Goal: Task Accomplishment & Management: Use online tool/utility

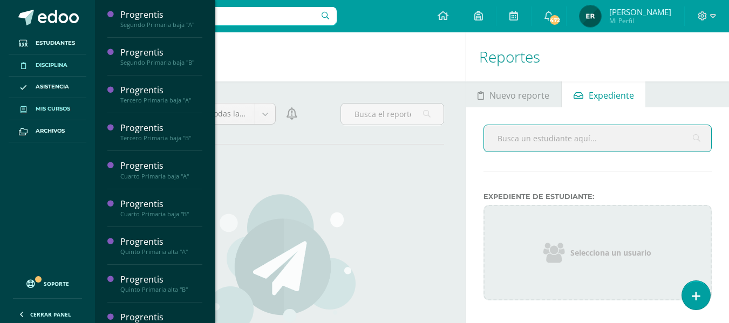
click at [78, 109] on link "Mis cursos" at bounding box center [48, 109] width 78 height 22
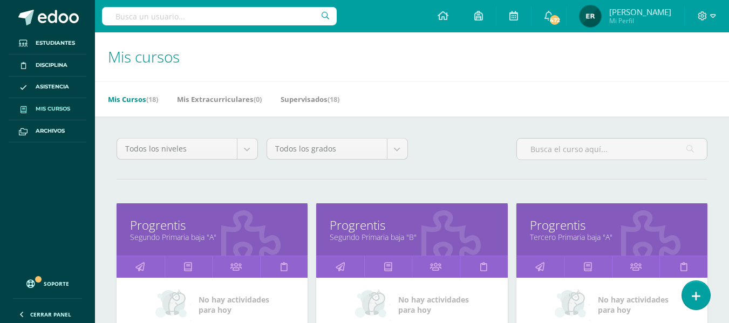
click at [214, 232] on link "Segundo Primaria baja "A"" at bounding box center [212, 237] width 164 height 10
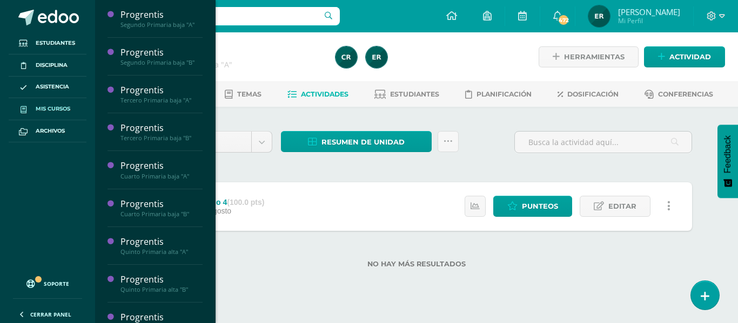
click at [63, 108] on span "Mis cursos" at bounding box center [53, 109] width 35 height 9
click at [48, 104] on link "Mis cursos" at bounding box center [48, 109] width 78 height 22
click at [66, 113] on span "Mis cursos" at bounding box center [53, 109] width 35 height 9
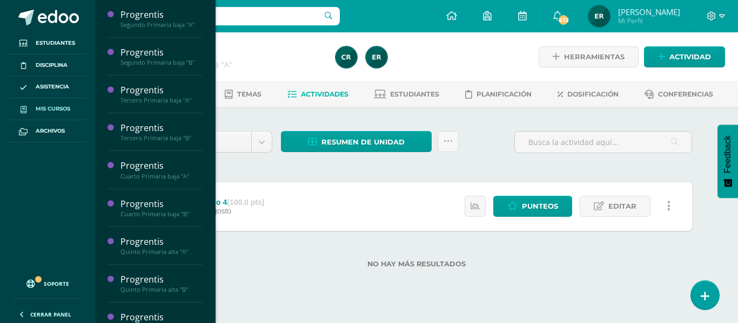
click at [66, 112] on span "Mis cursos" at bounding box center [53, 109] width 35 height 9
click at [67, 108] on span "Mis cursos" at bounding box center [53, 109] width 35 height 9
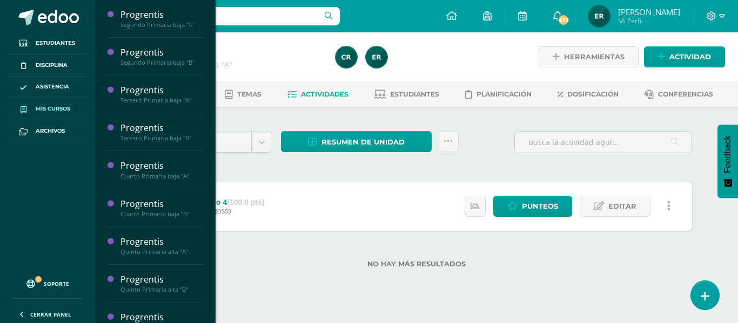
click at [67, 108] on span "Mis cursos" at bounding box center [53, 109] width 35 height 9
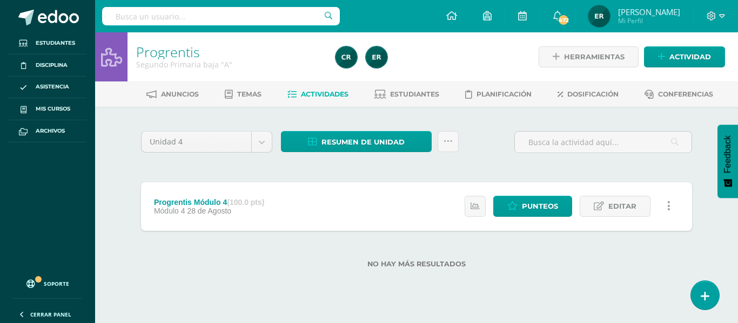
click at [272, 176] on div "Unidad 4 Unidad 1 Unidad 2 Unidad 3 Unidad 4 Resumen de unidad Descargar como H…" at bounding box center [416, 205] width 559 height 153
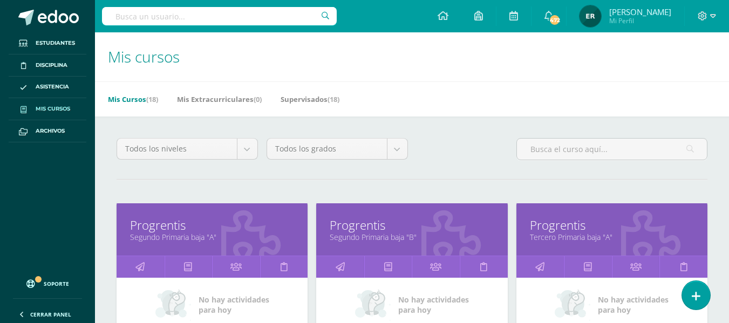
click at [397, 227] on link "Progrentis" at bounding box center [412, 225] width 164 height 17
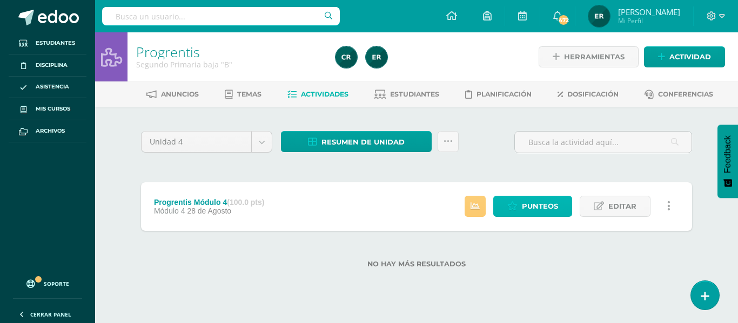
click at [543, 205] on span "Punteos" at bounding box center [540, 207] width 36 height 20
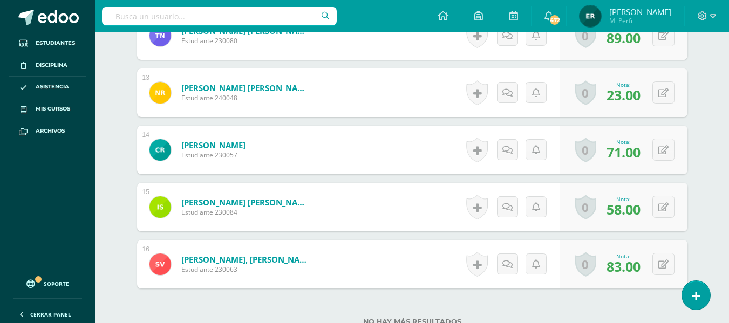
scroll to position [1016, 0]
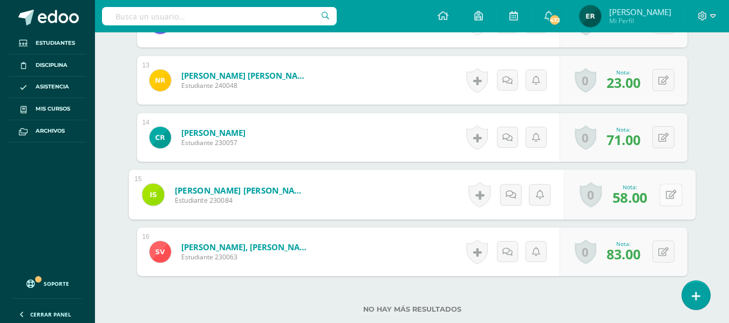
click at [658, 198] on div "0 Logros Logros obtenidos Aún no hay logros agregados Nota: 58.00" at bounding box center [630, 195] width 132 height 50
click at [671, 199] on icon at bounding box center [671, 194] width 11 height 9
click at [645, 200] on icon at bounding box center [643, 198] width 10 height 9
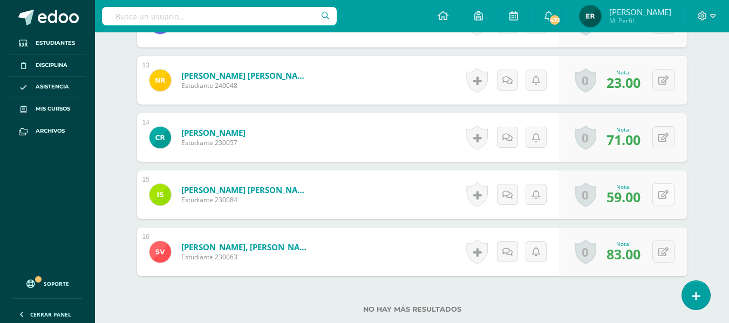
click at [664, 200] on button at bounding box center [664, 195] width 22 height 22
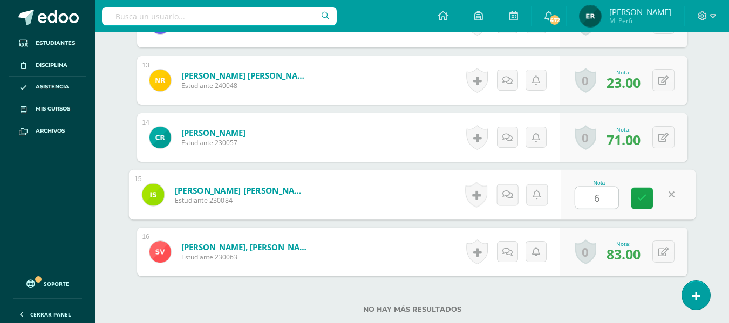
type input "62"
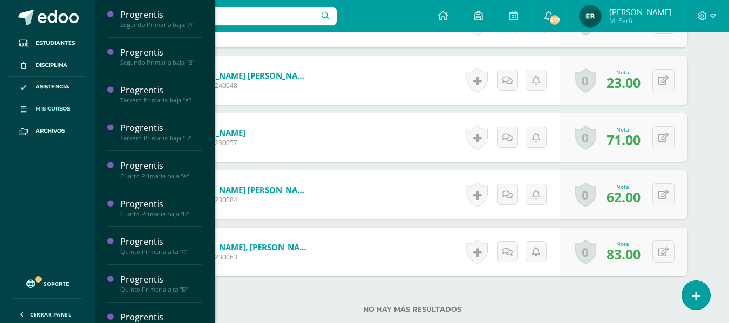
click at [51, 112] on span "Mis cursos" at bounding box center [53, 109] width 35 height 9
click at [53, 109] on span "Mis cursos" at bounding box center [53, 109] width 35 height 9
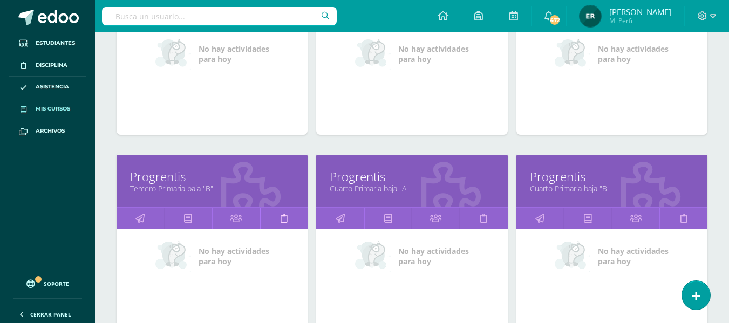
scroll to position [270, 0]
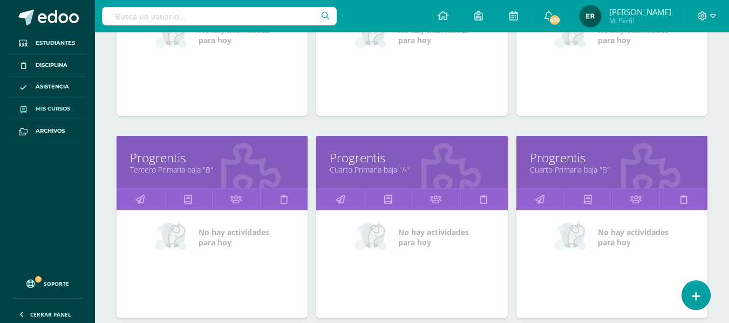
click at [578, 160] on link "Progrentis" at bounding box center [612, 158] width 164 height 17
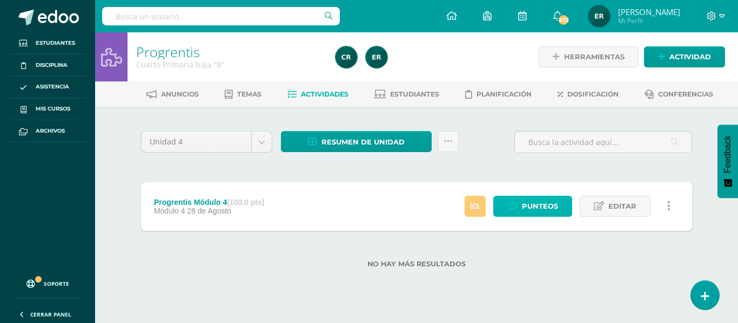
click at [524, 205] on span "Punteos" at bounding box center [540, 207] width 36 height 20
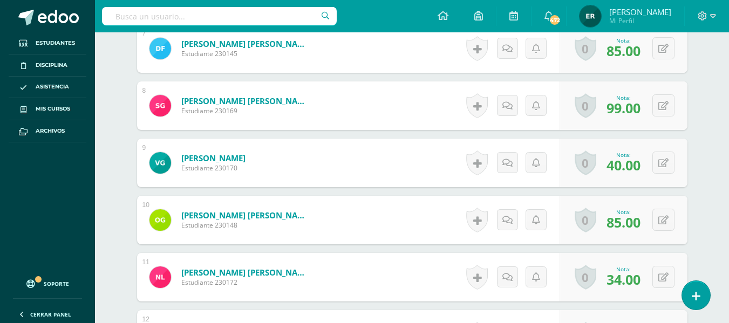
scroll to position [773, 0]
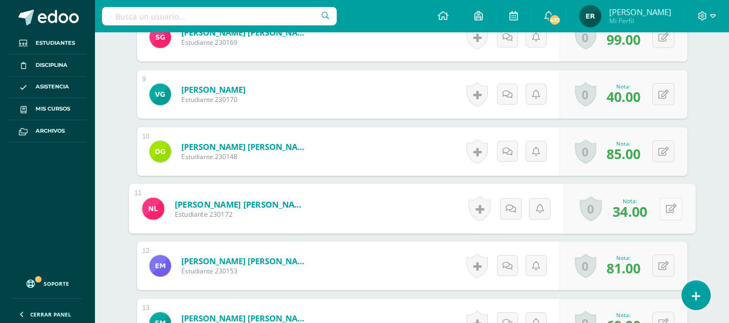
click at [662, 207] on button at bounding box center [671, 209] width 23 height 23
type input "38"
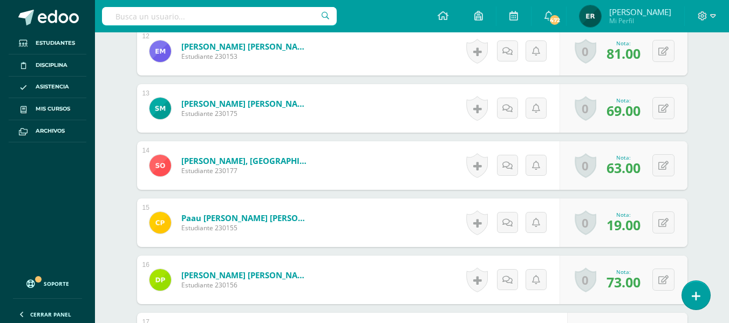
scroll to position [989, 0]
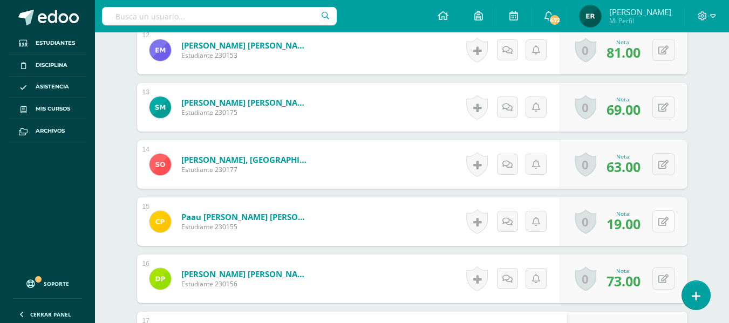
click at [661, 223] on button at bounding box center [664, 222] width 22 height 22
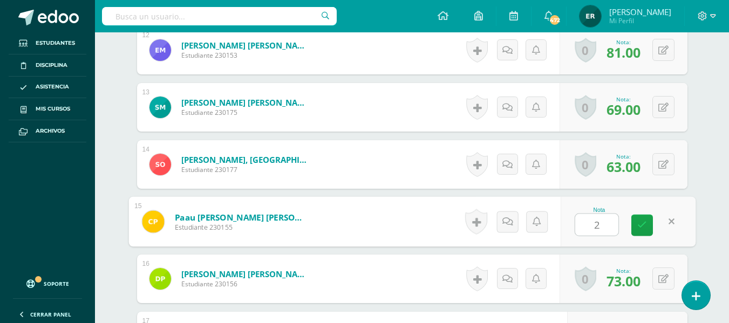
type input "23"
click at [641, 226] on icon at bounding box center [643, 225] width 10 height 9
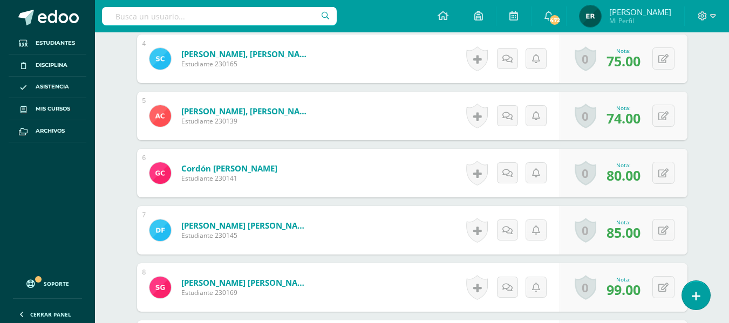
scroll to position [503, 0]
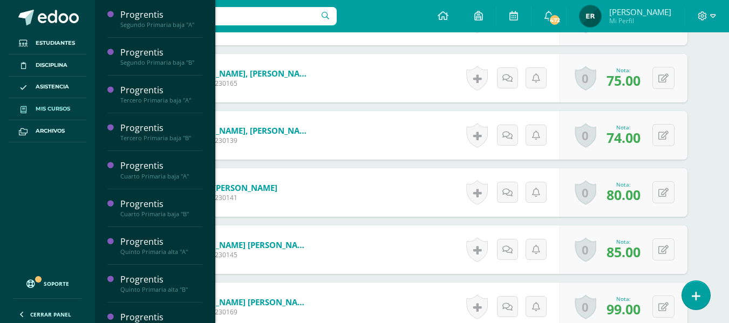
click at [55, 107] on span "Mis cursos" at bounding box center [53, 109] width 35 height 9
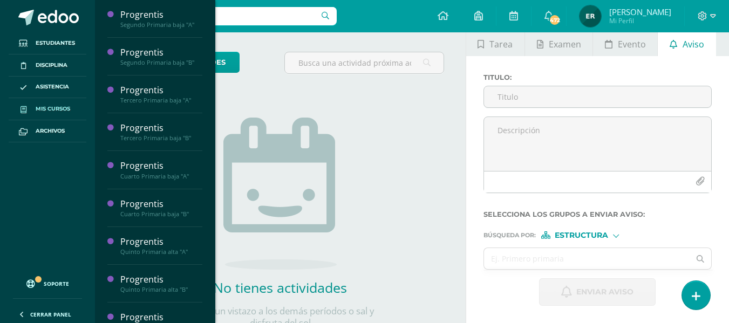
click at [57, 111] on span "Mis cursos" at bounding box center [53, 109] width 35 height 9
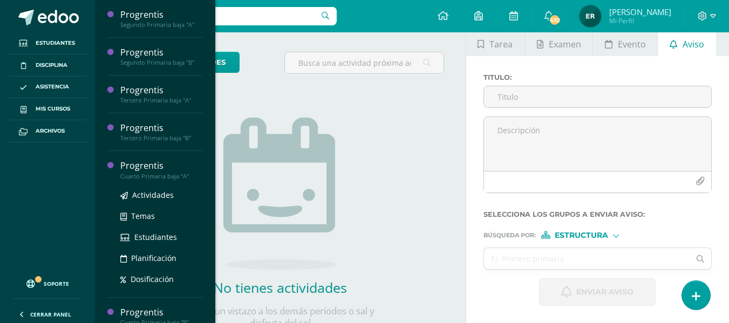
click at [155, 178] on div "Cuarto Primaria baja "A"" at bounding box center [161, 177] width 82 height 8
click at [155, 164] on div "Progrentis" at bounding box center [161, 166] width 82 height 12
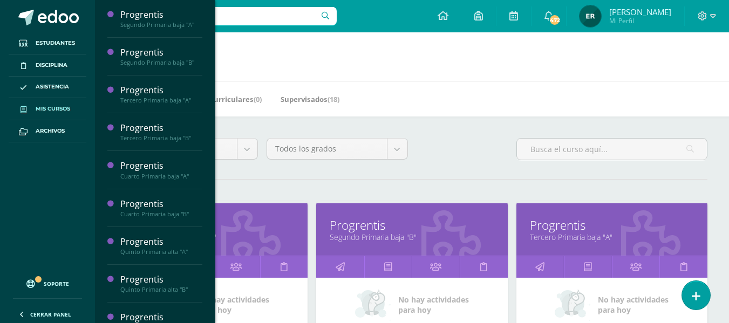
click at [385, 224] on link "Progrentis" at bounding box center [412, 225] width 164 height 17
click at [387, 228] on link "Progrentis" at bounding box center [412, 225] width 164 height 17
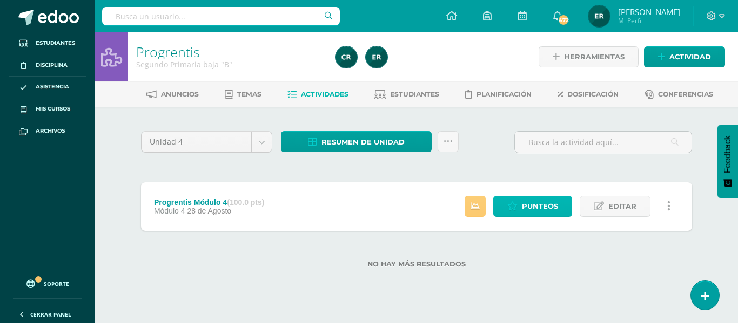
click at [542, 204] on span "Punteos" at bounding box center [540, 207] width 36 height 20
click at [540, 213] on span "Punteos" at bounding box center [540, 207] width 36 height 20
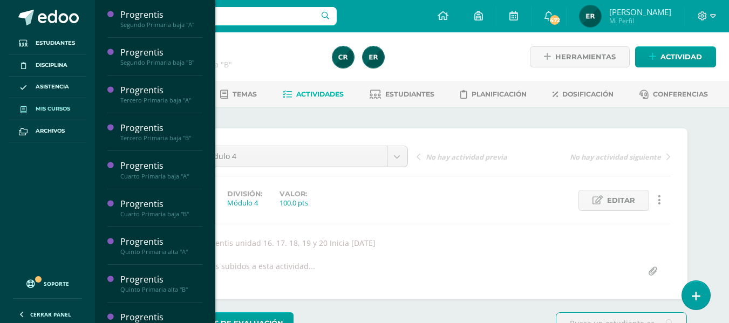
click at [41, 112] on span "Mis cursos" at bounding box center [53, 109] width 35 height 9
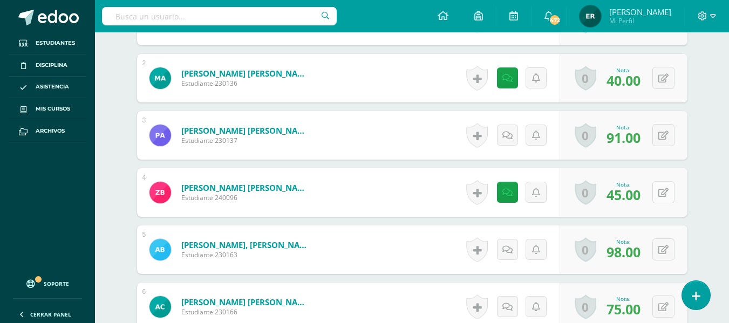
scroll to position [389, 0]
click at [662, 193] on button at bounding box center [664, 192] width 22 height 22
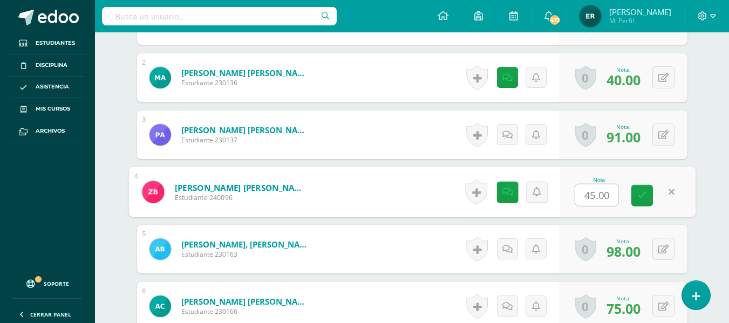
scroll to position [390, 0]
type input "49"
click at [644, 194] on icon at bounding box center [643, 195] width 10 height 9
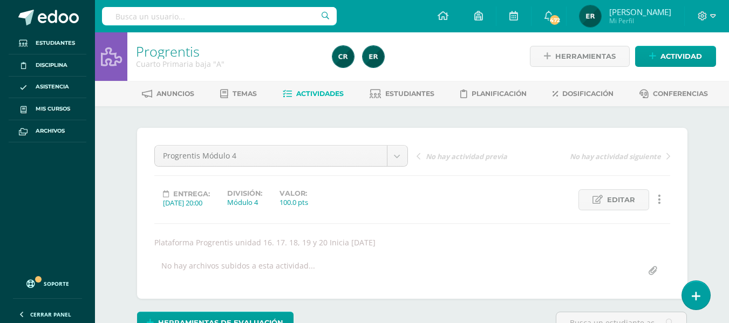
scroll to position [0, 0]
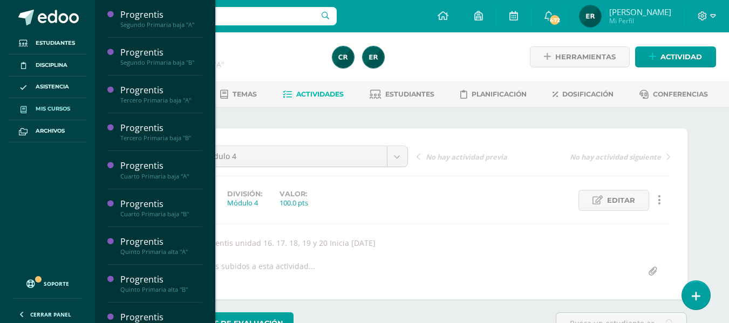
click at [67, 109] on span "Mis cursos" at bounding box center [53, 109] width 35 height 9
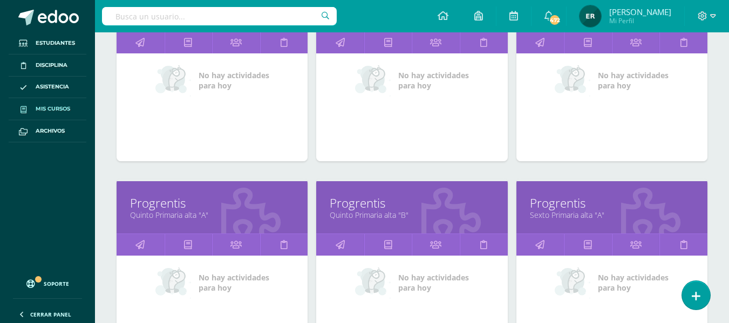
scroll to position [540, 0]
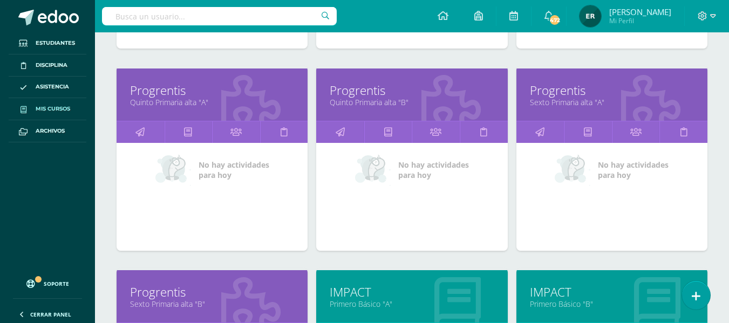
click at [175, 98] on link "Quinto Primaria alta "A"" at bounding box center [212, 102] width 164 height 10
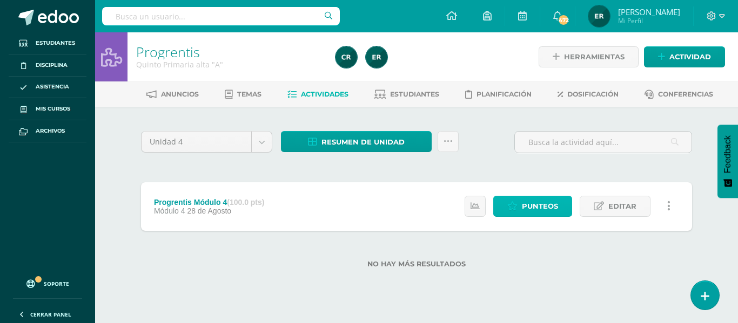
drag, startPoint x: 549, startPoint y: 208, endPoint x: 737, endPoint y: 285, distance: 203.6
click at [548, 208] on span "Punteos" at bounding box center [540, 207] width 36 height 20
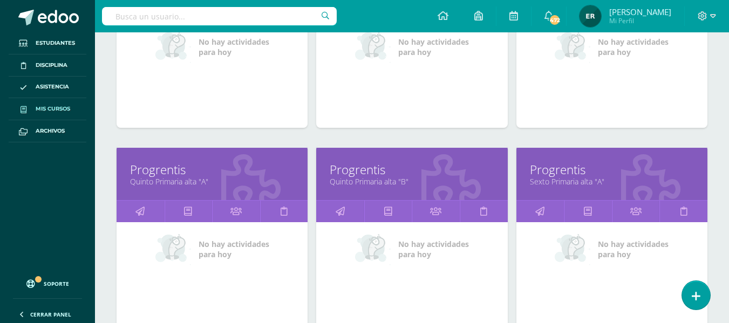
scroll to position [540, 0]
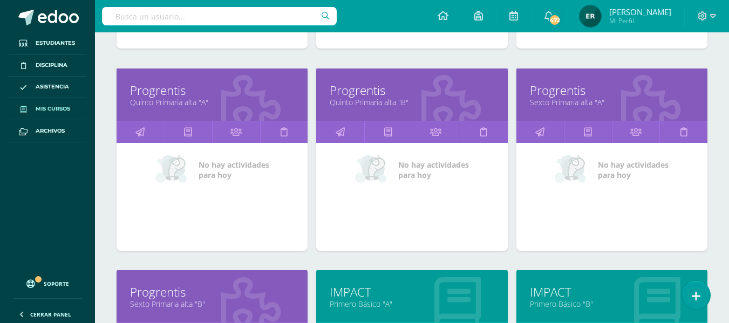
click at [366, 91] on link "Progrentis" at bounding box center [412, 90] width 164 height 17
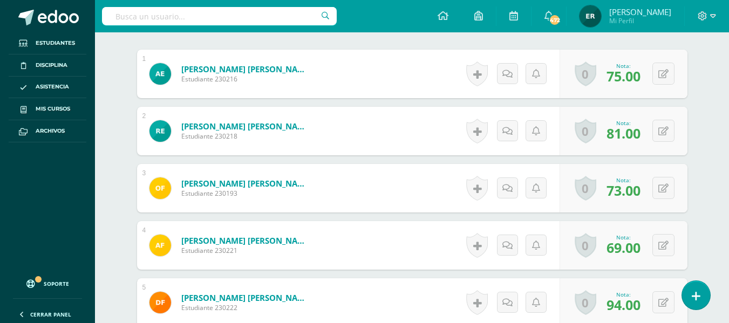
scroll to position [390, 0]
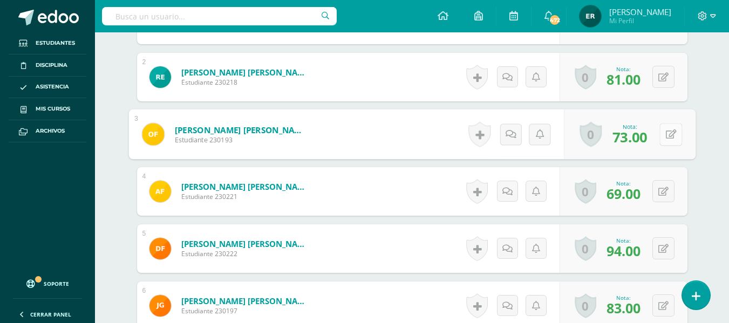
click at [666, 136] on icon at bounding box center [671, 134] width 11 height 9
type input "77"
click at [648, 140] on link at bounding box center [643, 138] width 22 height 22
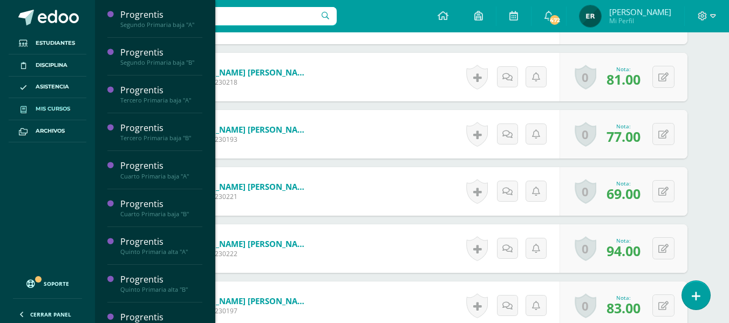
click at [78, 110] on link "Mis cursos" at bounding box center [48, 109] width 78 height 22
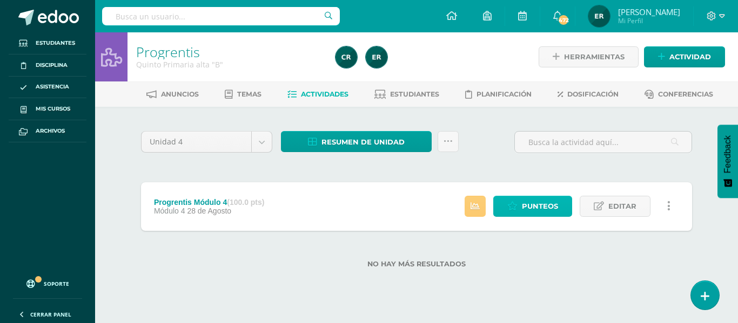
click at [528, 212] on span "Punteos" at bounding box center [540, 207] width 36 height 20
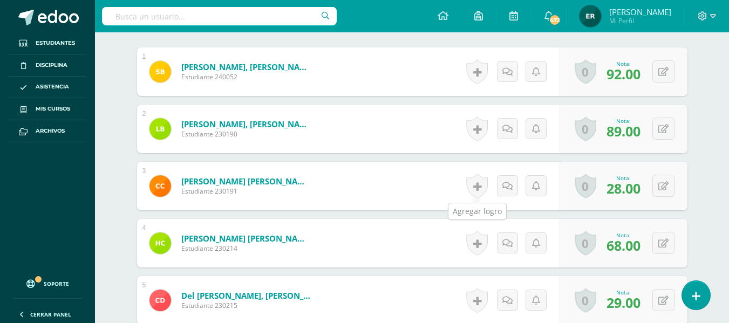
scroll to position [339, 0]
click at [665, 244] on icon at bounding box center [664, 243] width 10 height 9
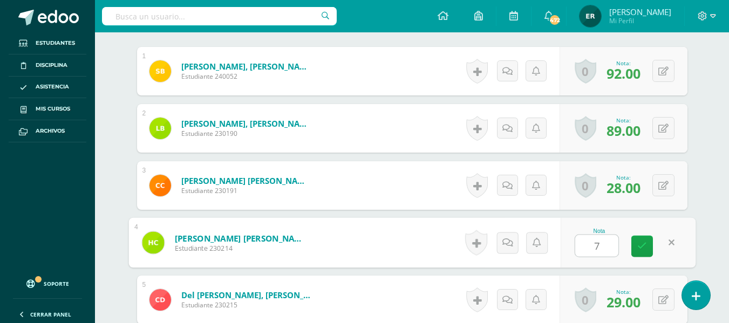
type input "72"
click at [639, 245] on icon at bounding box center [643, 246] width 10 height 9
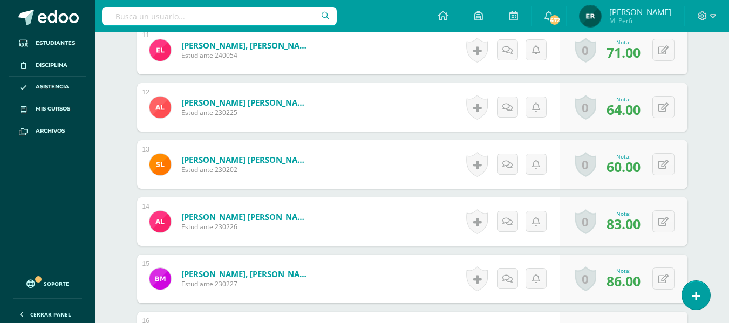
scroll to position [932, 0]
click at [661, 166] on button at bounding box center [664, 164] width 22 height 22
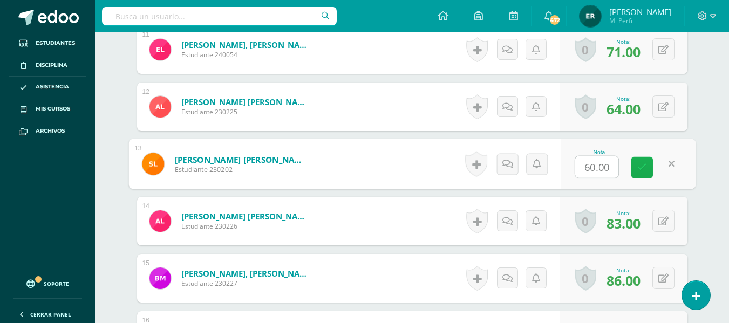
click at [646, 168] on icon at bounding box center [643, 167] width 10 height 9
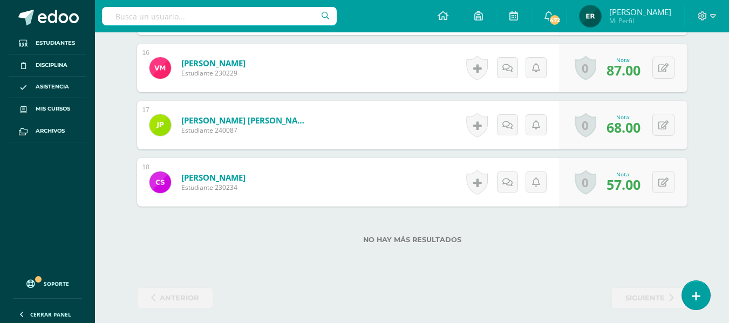
scroll to position [1202, 0]
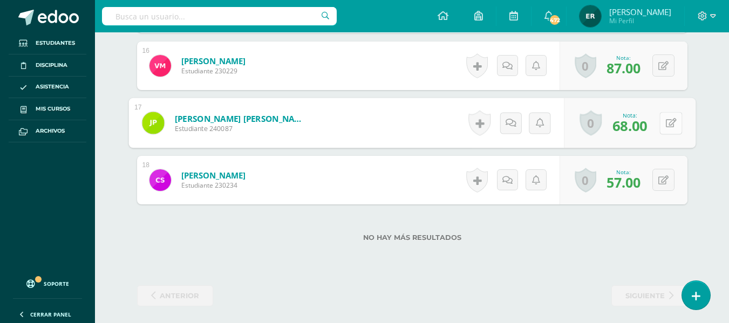
click at [665, 125] on button at bounding box center [671, 123] width 23 height 23
type input "72"
click at [648, 120] on link at bounding box center [643, 127] width 22 height 22
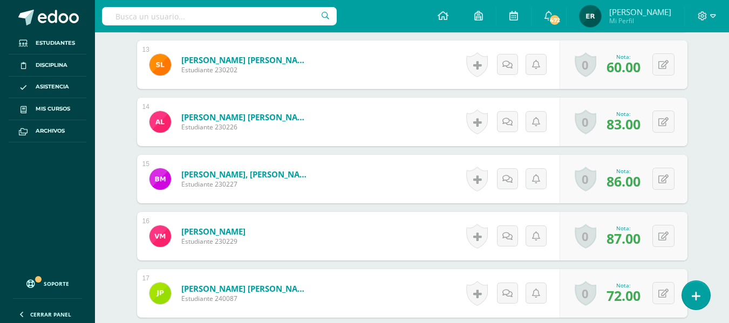
scroll to position [878, 0]
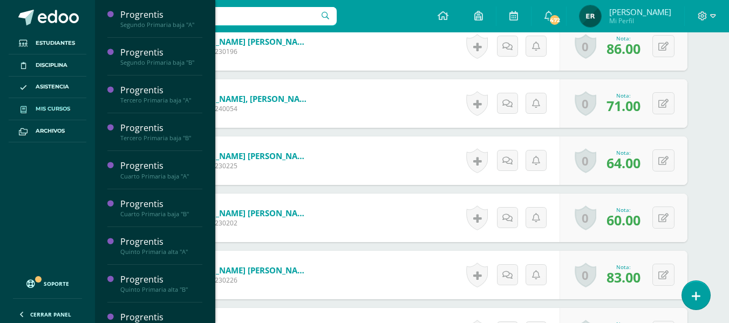
click at [55, 107] on span "Mis cursos" at bounding box center [53, 109] width 35 height 9
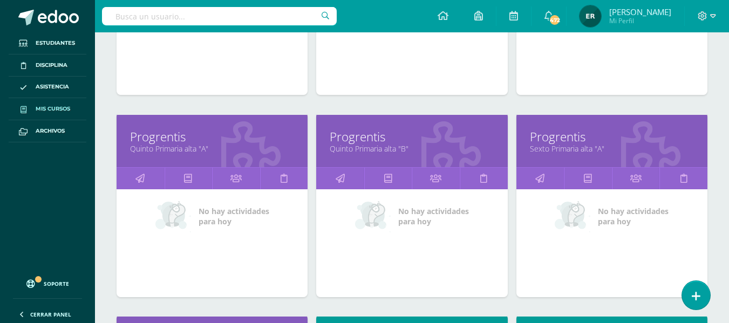
scroll to position [540, 0]
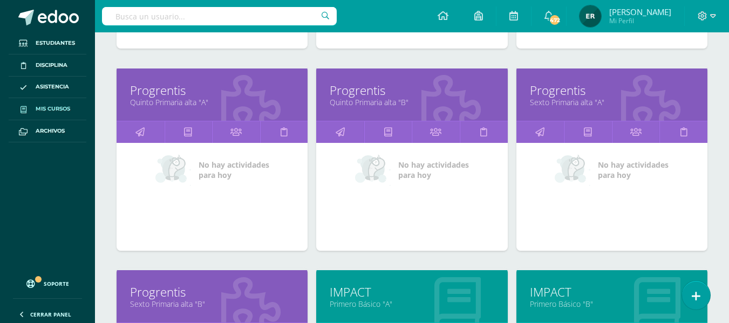
click at [567, 98] on link "Sexto Primaria alta "A"" at bounding box center [612, 102] width 164 height 10
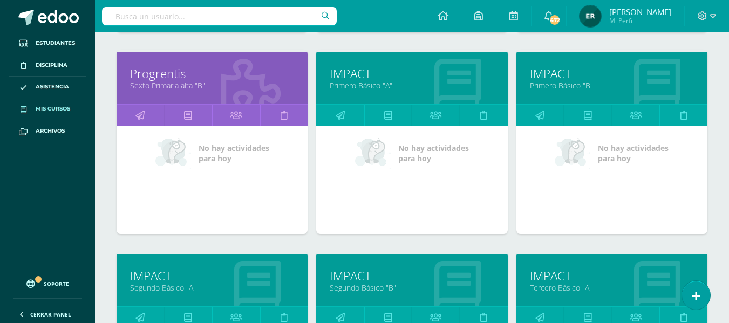
scroll to position [756, 0]
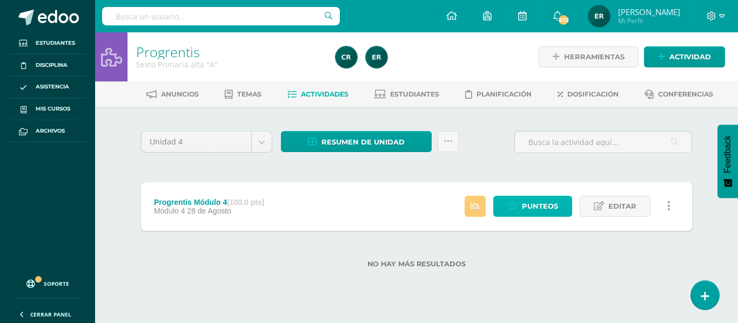
click at [527, 207] on span "Punteos" at bounding box center [540, 207] width 36 height 20
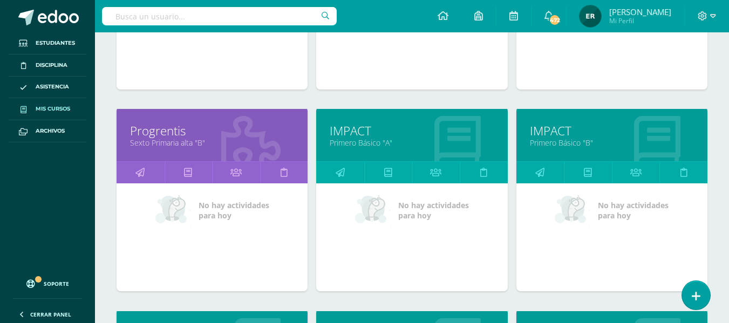
scroll to position [702, 0]
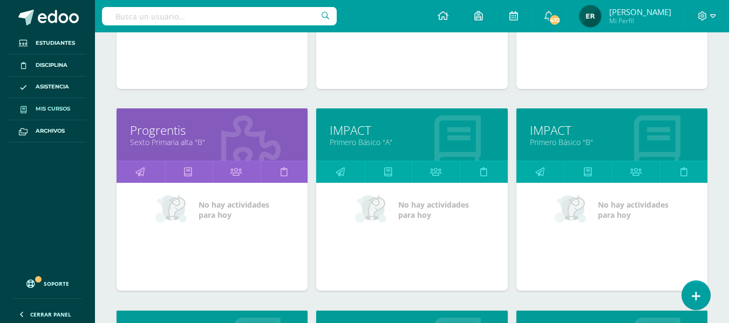
click at [191, 143] on link "Sexto Primaria alta "B"" at bounding box center [212, 142] width 164 height 10
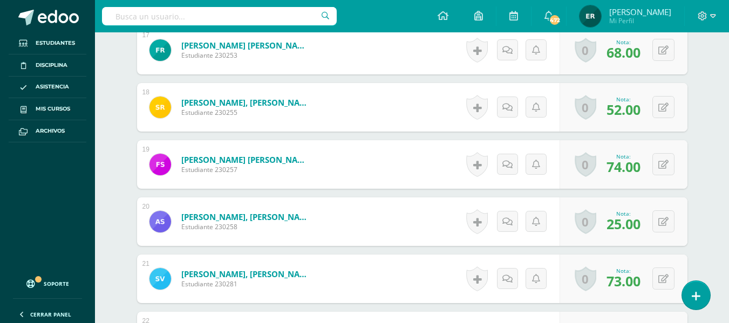
scroll to position [1256, 0]
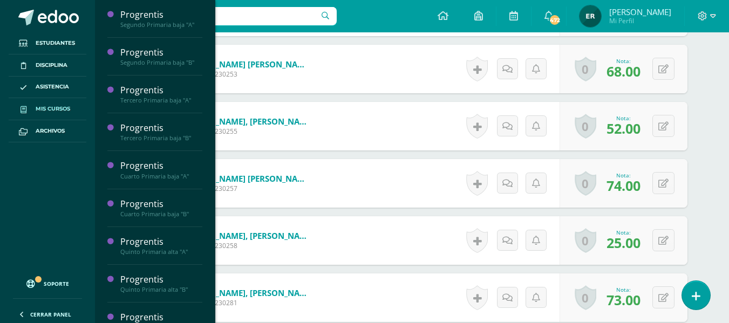
click at [43, 113] on span "Mis cursos" at bounding box center [53, 109] width 35 height 9
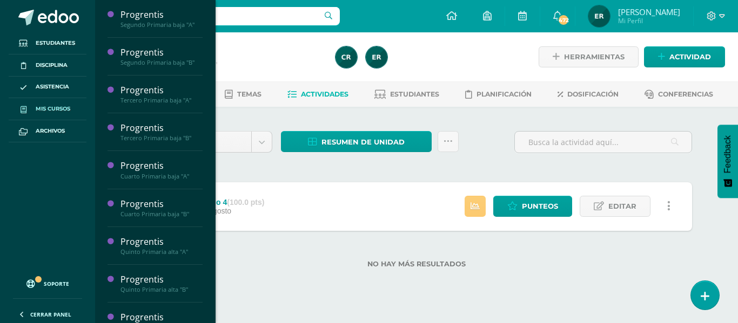
click at [50, 112] on span "Mis cursos" at bounding box center [53, 109] width 35 height 9
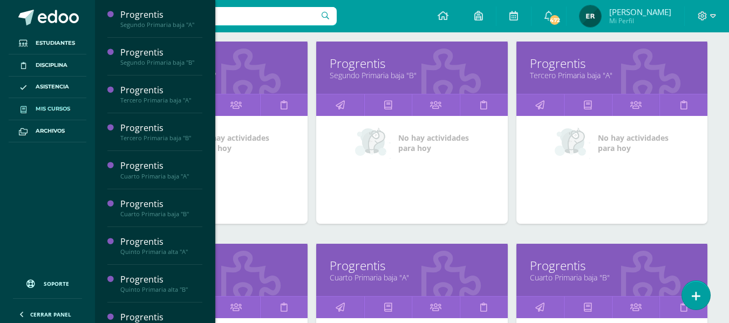
scroll to position [270, 0]
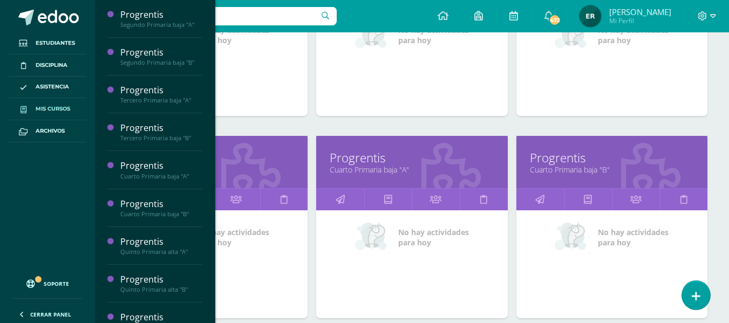
click at [370, 166] on link "Cuarto Primaria baja "A"" at bounding box center [412, 170] width 164 height 10
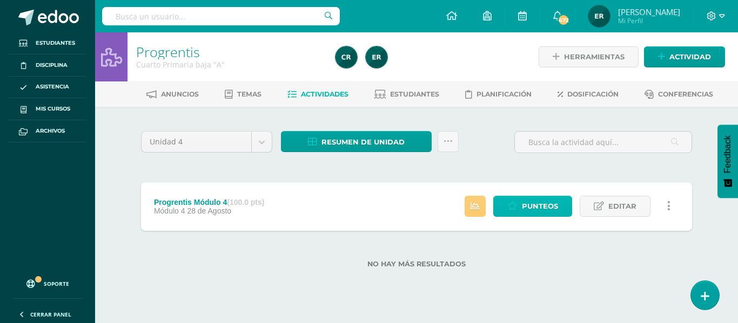
click at [537, 207] on span "Punteos" at bounding box center [540, 207] width 36 height 20
click at [533, 209] on span "Punteos" at bounding box center [540, 207] width 36 height 20
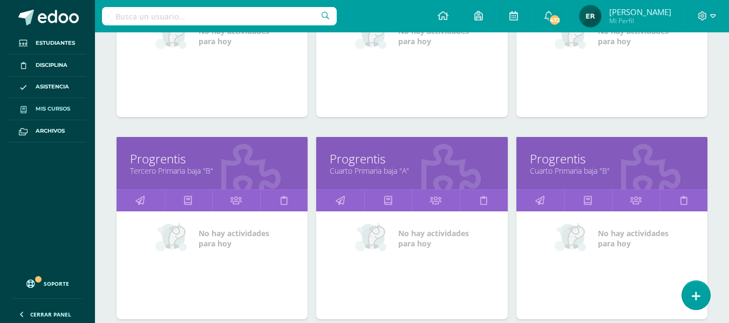
scroll to position [270, 0]
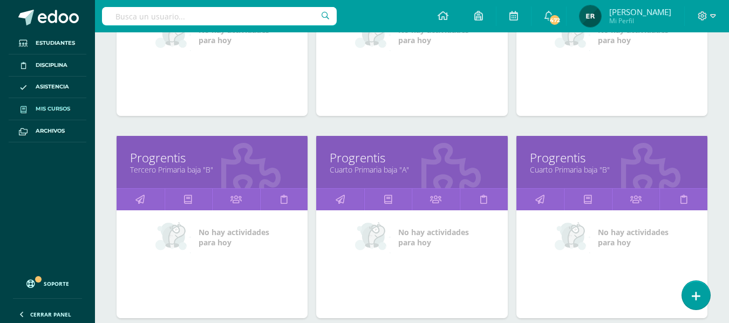
click at [592, 165] on link "Cuarto Primaria baja "B"" at bounding box center [612, 170] width 164 height 10
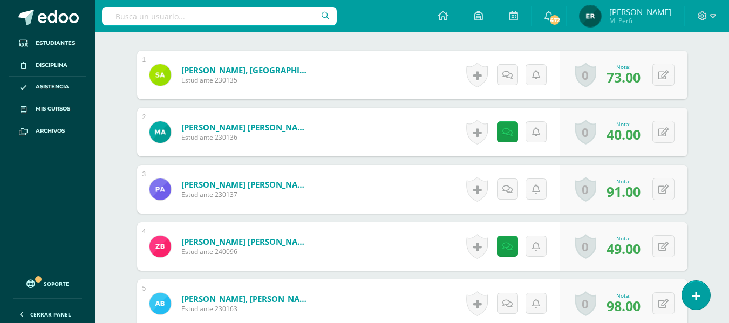
scroll to position [335, 0]
click at [660, 246] on button at bounding box center [664, 246] width 22 height 22
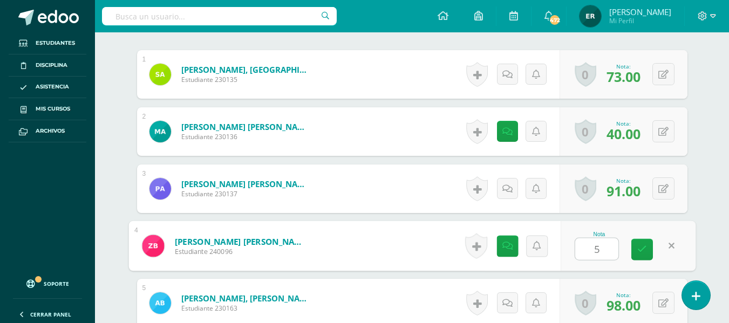
type input "53"
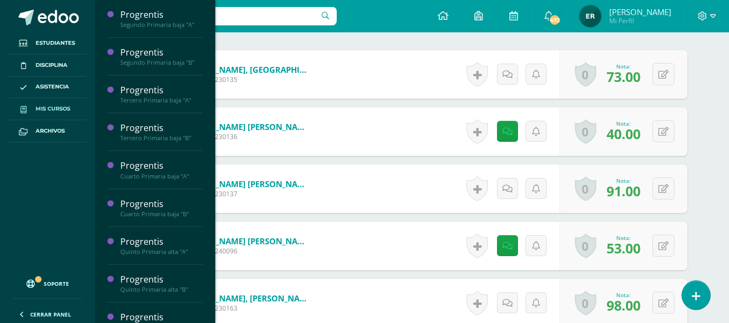
click at [63, 109] on span "Mis cursos" at bounding box center [53, 109] width 35 height 9
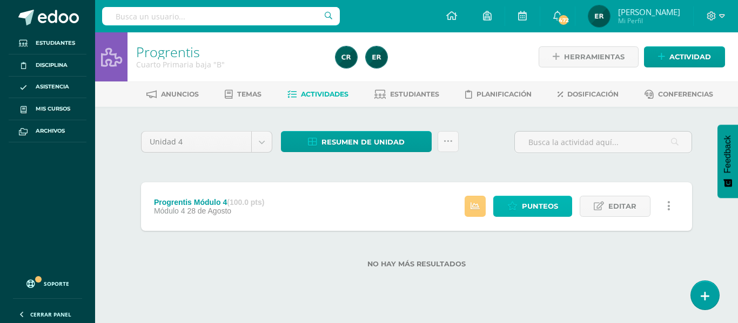
click at [539, 212] on span "Punteos" at bounding box center [540, 207] width 36 height 20
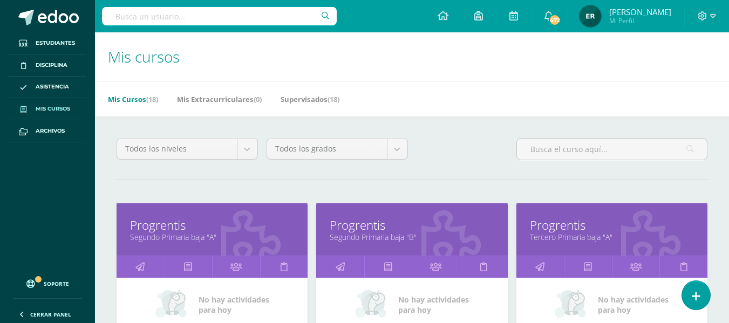
click at [355, 235] on link "Segundo Primaria baja "B"" at bounding box center [412, 237] width 164 height 10
click at [378, 236] on link "Segundo Primaria baja "B"" at bounding box center [412, 237] width 164 height 10
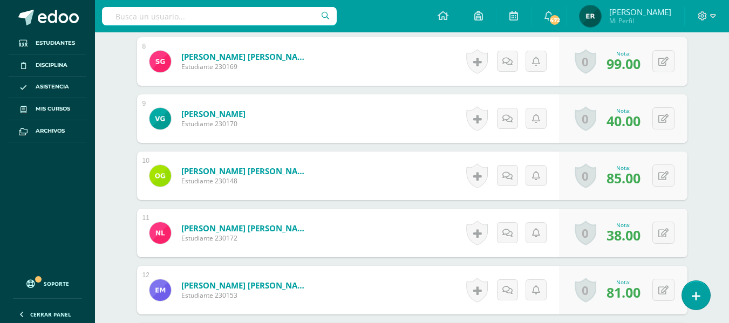
scroll to position [768, 0]
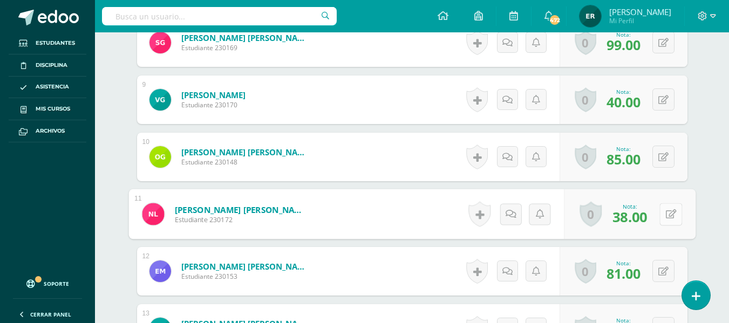
click at [659, 212] on div "0 [GEOGRAPHIC_DATA] Logros obtenidos Aún no hay logros agregados Nota: 38.00" at bounding box center [630, 215] width 132 height 50
click at [666, 215] on icon at bounding box center [671, 213] width 11 height 9
type input "46"
click at [648, 219] on link at bounding box center [643, 218] width 22 height 22
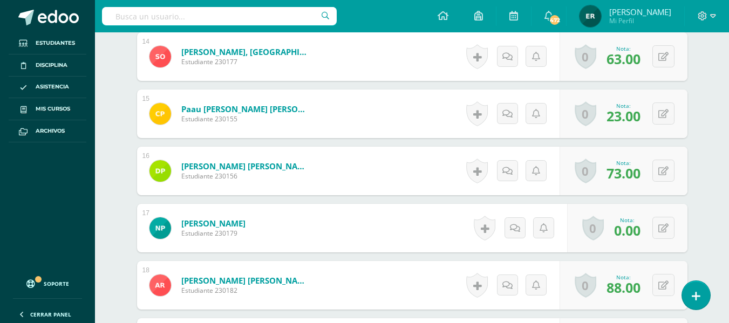
scroll to position [1092, 0]
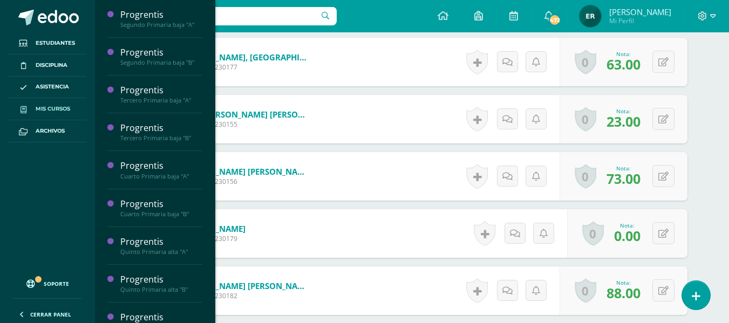
click at [40, 105] on span "Mis cursos" at bounding box center [53, 109] width 35 height 9
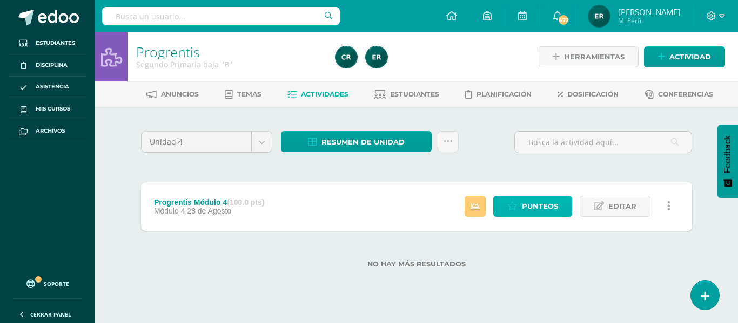
click at [537, 208] on span "Punteos" at bounding box center [540, 207] width 36 height 20
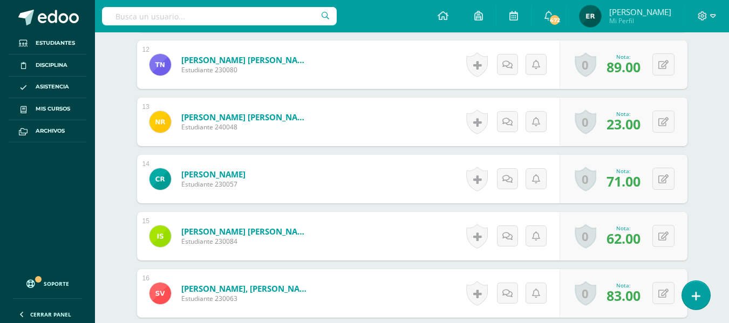
scroll to position [1093, 0]
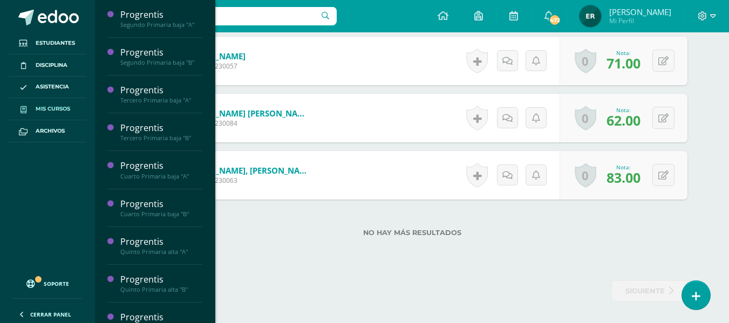
click at [55, 108] on span "Mis cursos" at bounding box center [53, 109] width 35 height 9
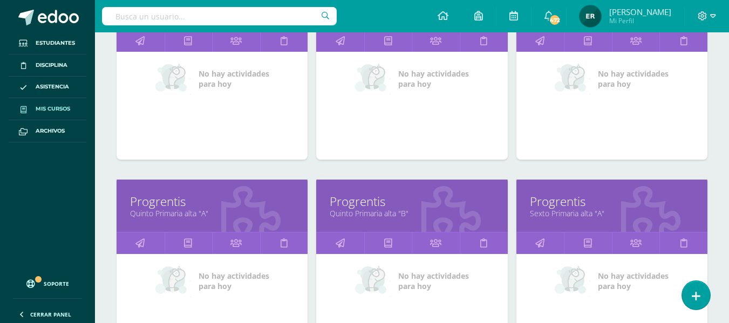
scroll to position [432, 0]
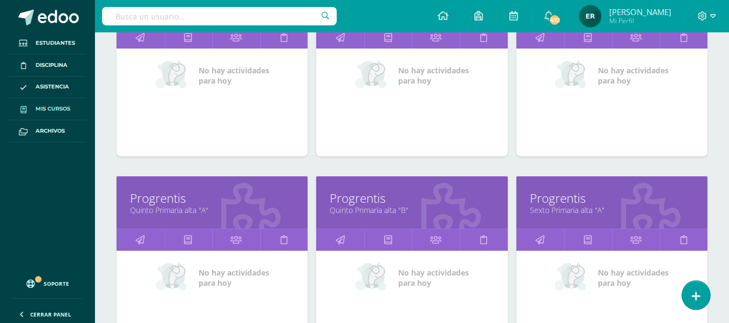
click at [171, 199] on link "Progrentis" at bounding box center [212, 198] width 164 height 17
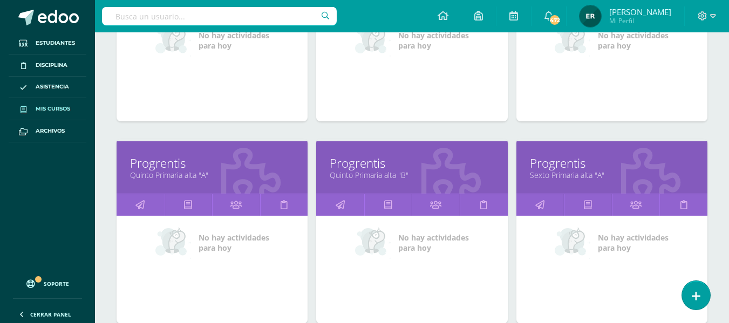
scroll to position [486, 0]
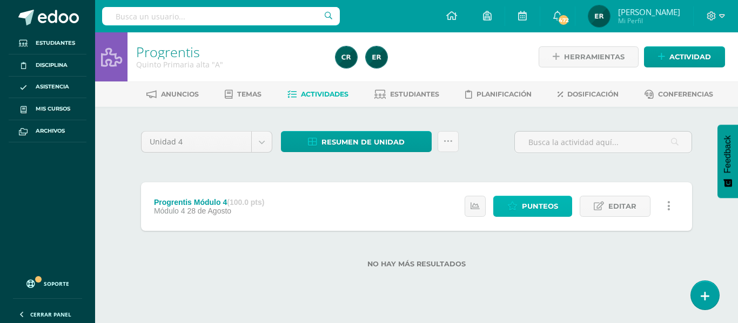
click at [524, 211] on span "Punteos" at bounding box center [540, 207] width 36 height 20
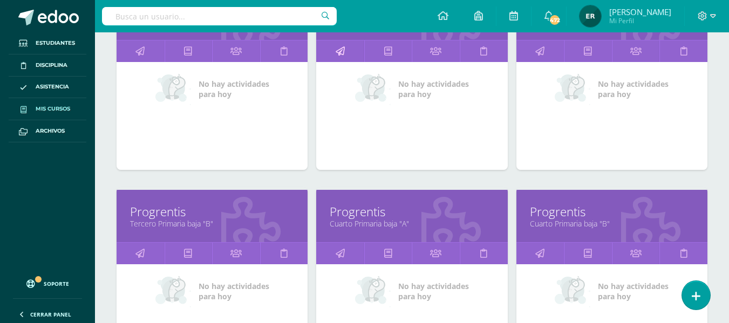
scroll to position [432, 0]
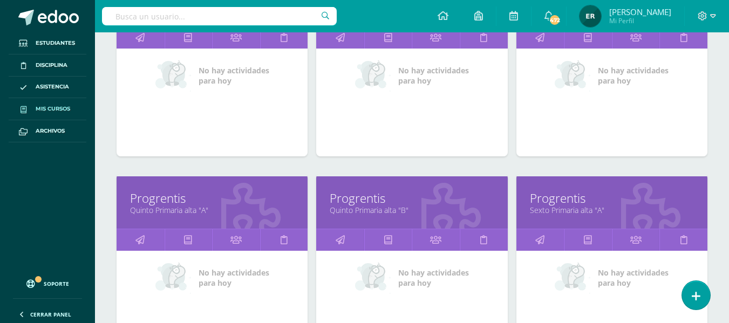
click at [374, 198] on link "Progrentis" at bounding box center [412, 198] width 164 height 17
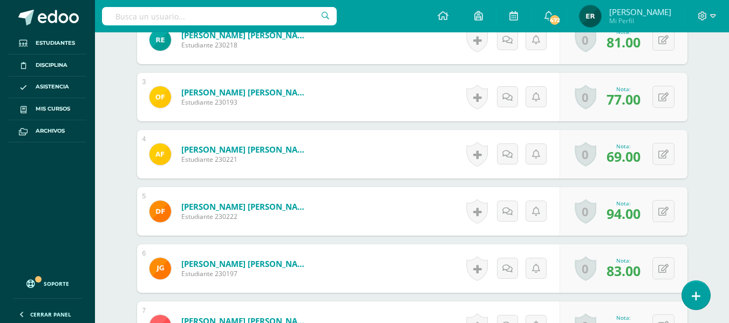
scroll to position [449, 0]
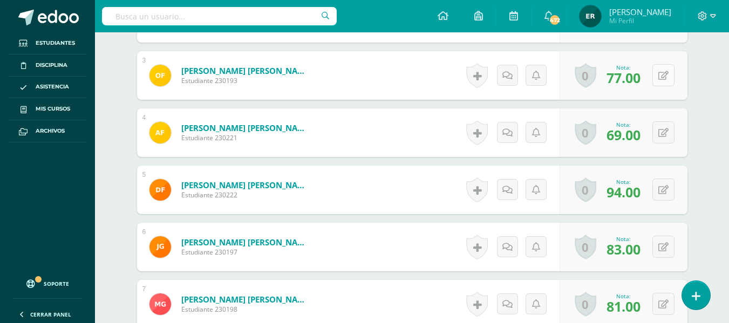
click at [657, 81] on div "0 Logros Logros obtenidos Aún no hay logros agregados Nota: 77.00" at bounding box center [624, 75] width 128 height 49
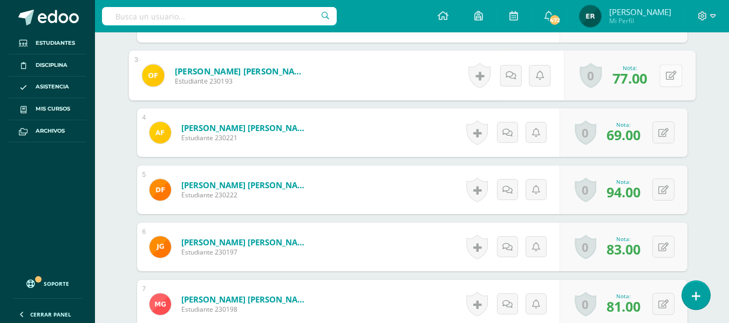
click at [676, 77] on icon at bounding box center [671, 75] width 11 height 9
type input "85"
click at [649, 81] on link at bounding box center [643, 80] width 22 height 22
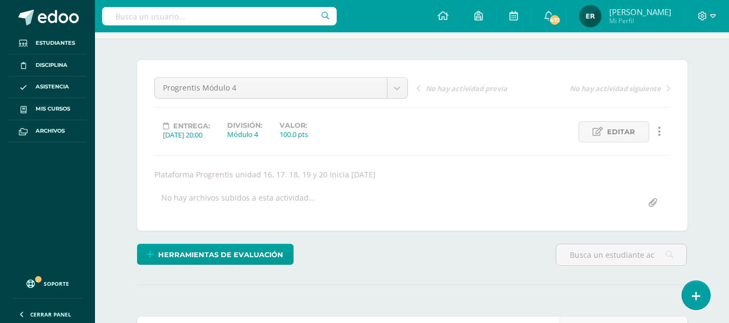
scroll to position [162, 0]
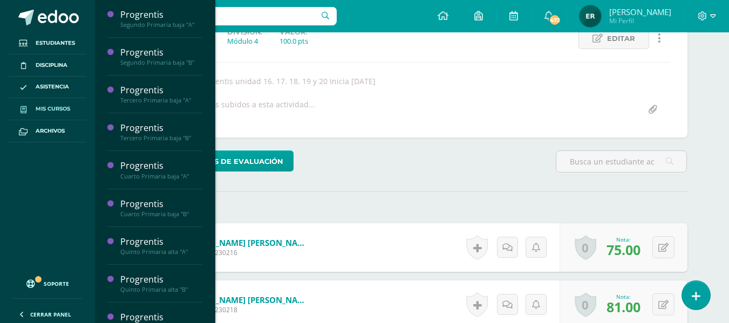
click at [49, 106] on span "Mis cursos" at bounding box center [53, 109] width 35 height 9
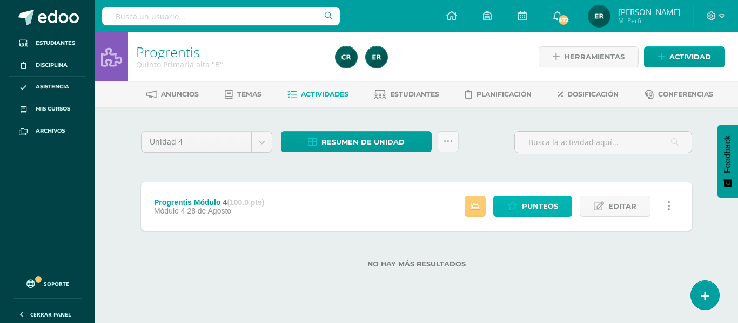
click at [545, 215] on span "Punteos" at bounding box center [540, 207] width 36 height 20
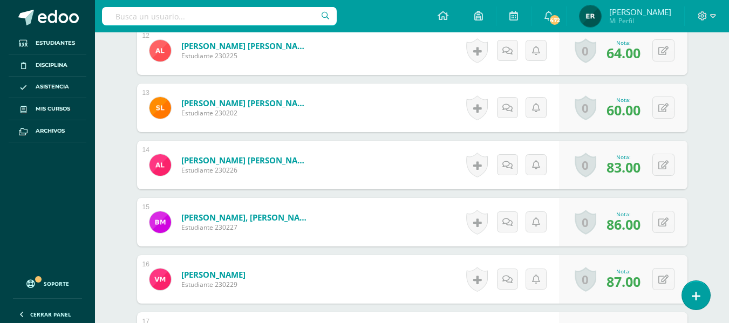
scroll to position [1151, 0]
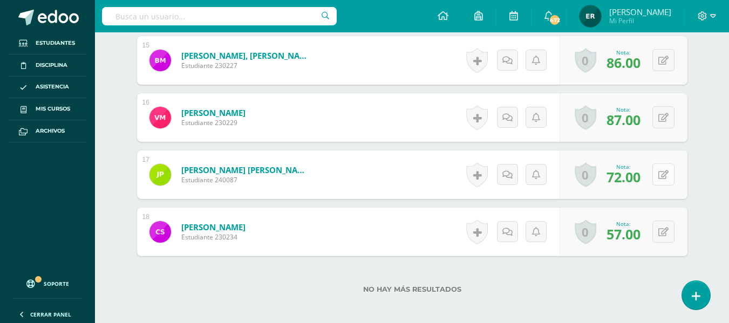
click at [669, 174] on button at bounding box center [664, 175] width 22 height 22
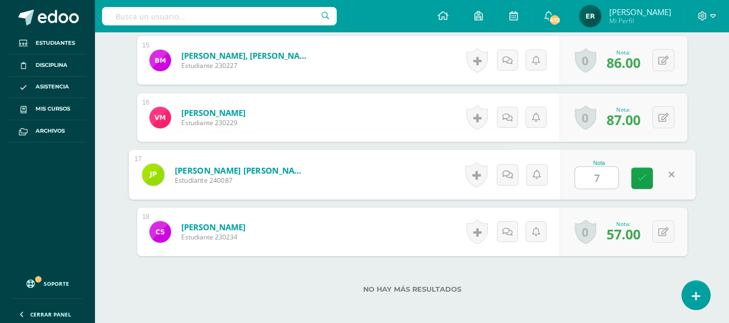
type input "76"
click at [644, 180] on icon at bounding box center [643, 178] width 10 height 9
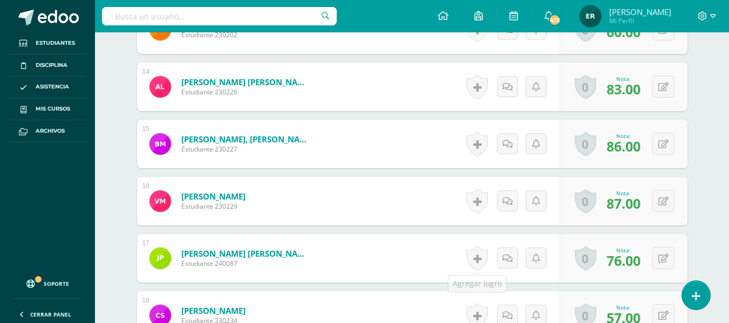
scroll to position [989, 0]
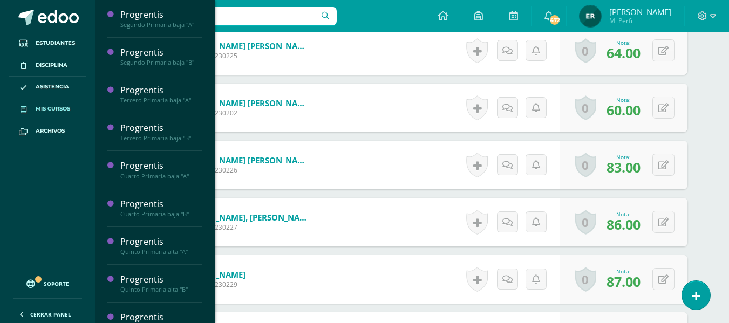
click at [46, 112] on span "Mis cursos" at bounding box center [53, 109] width 35 height 9
click at [66, 109] on span "Mis cursos" at bounding box center [53, 109] width 35 height 9
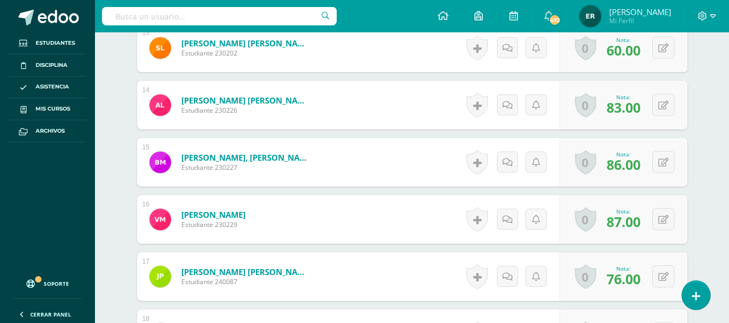
scroll to position [1151, 0]
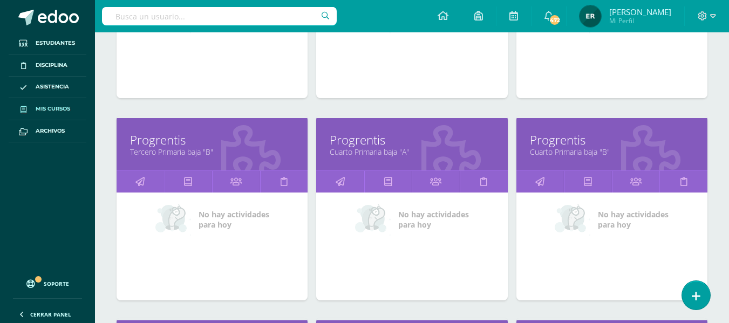
scroll to position [486, 0]
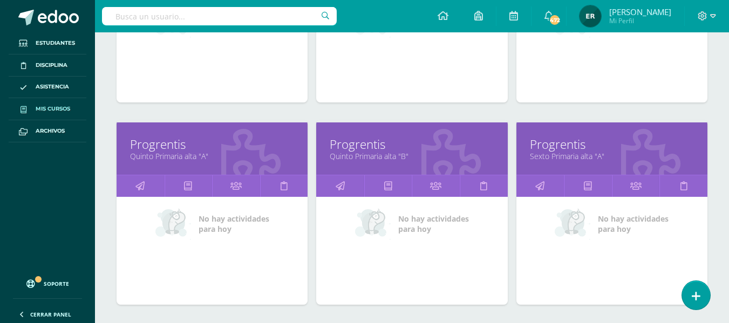
click at [539, 150] on link "Progrentis" at bounding box center [612, 144] width 164 height 17
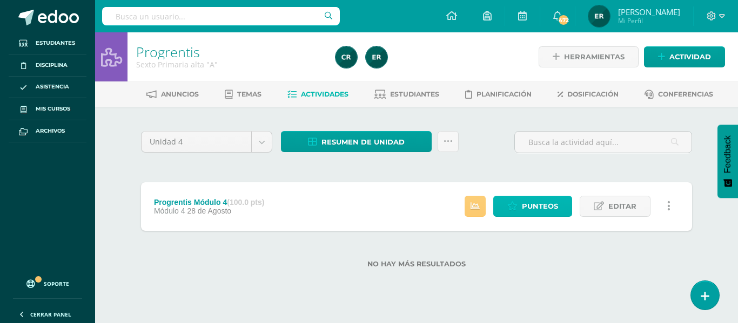
click at [526, 200] on span "Punteos" at bounding box center [540, 207] width 36 height 20
click at [519, 208] on link "Punteos" at bounding box center [532, 206] width 79 height 21
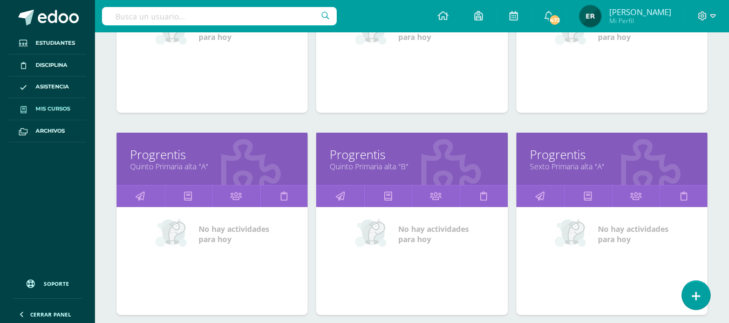
scroll to position [553, 0]
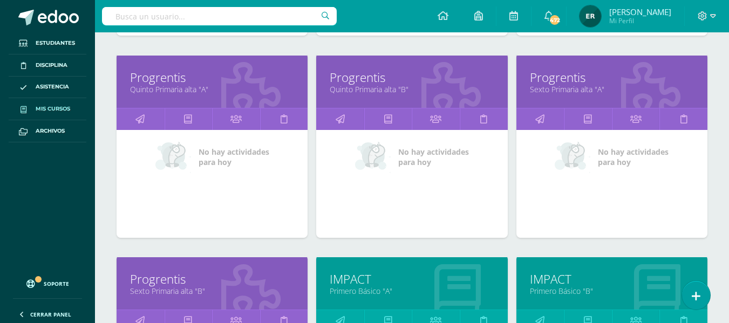
click at [151, 288] on link "Sexto Primaria alta "B"" at bounding box center [212, 291] width 164 height 10
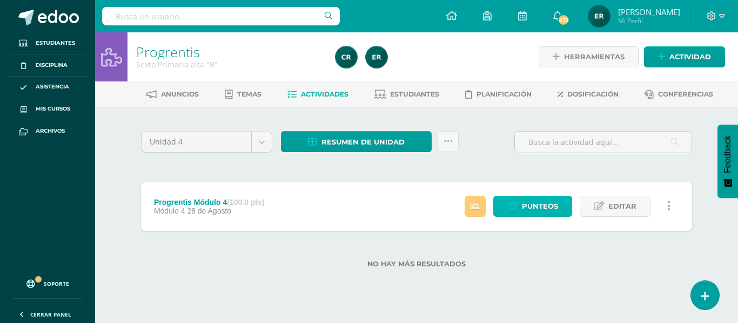
click at [540, 205] on span "Punteos" at bounding box center [540, 207] width 36 height 20
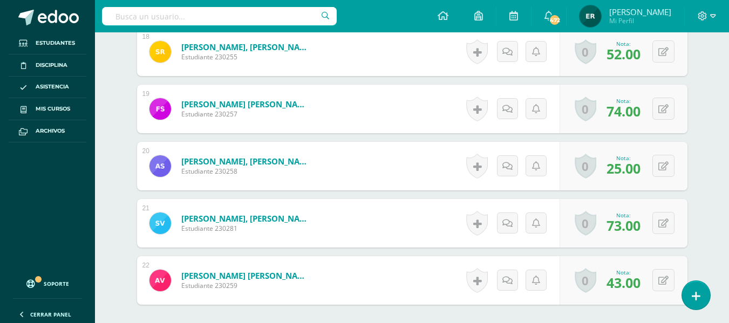
scroll to position [1350, 0]
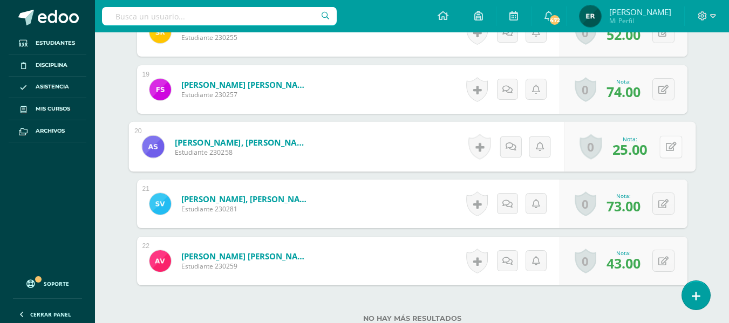
click at [661, 150] on button at bounding box center [671, 147] width 23 height 23
type input "33"
click at [647, 153] on link at bounding box center [643, 151] width 22 height 22
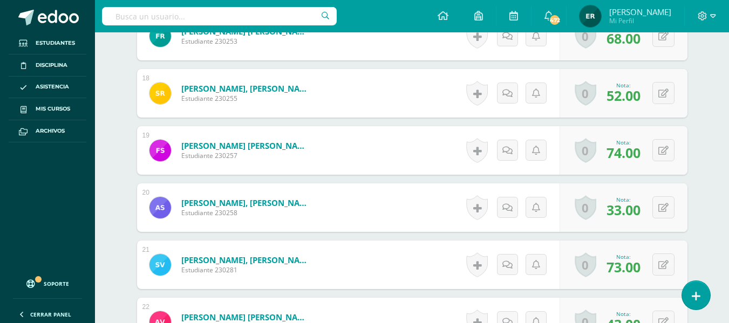
scroll to position [1242, 0]
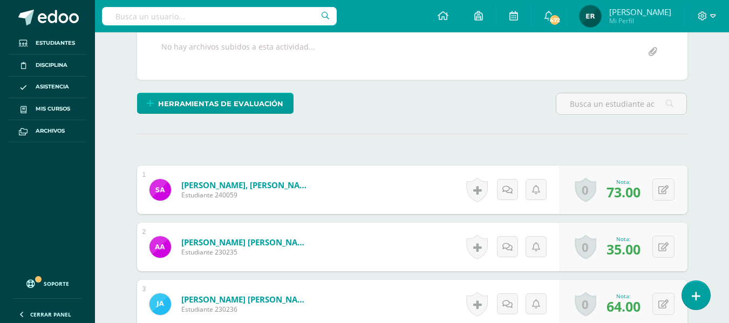
scroll to position [260, 0]
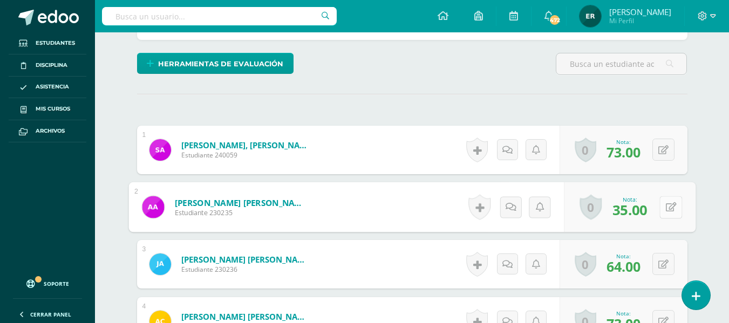
click at [664, 205] on button at bounding box center [671, 207] width 23 height 23
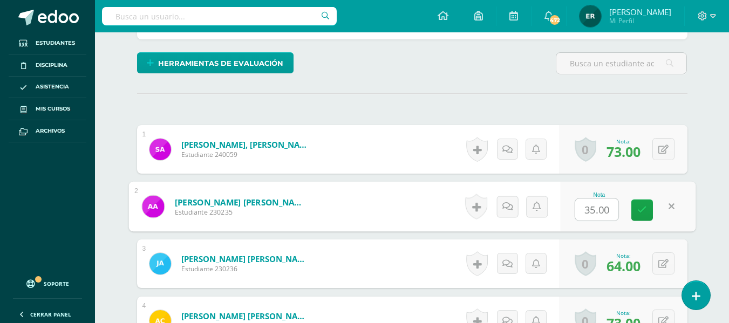
scroll to position [261, 0]
type input "43"
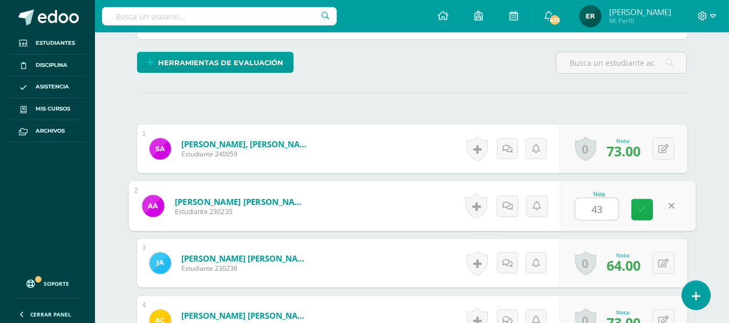
click at [648, 212] on link at bounding box center [643, 210] width 22 height 22
